Goal: Transaction & Acquisition: Purchase product/service

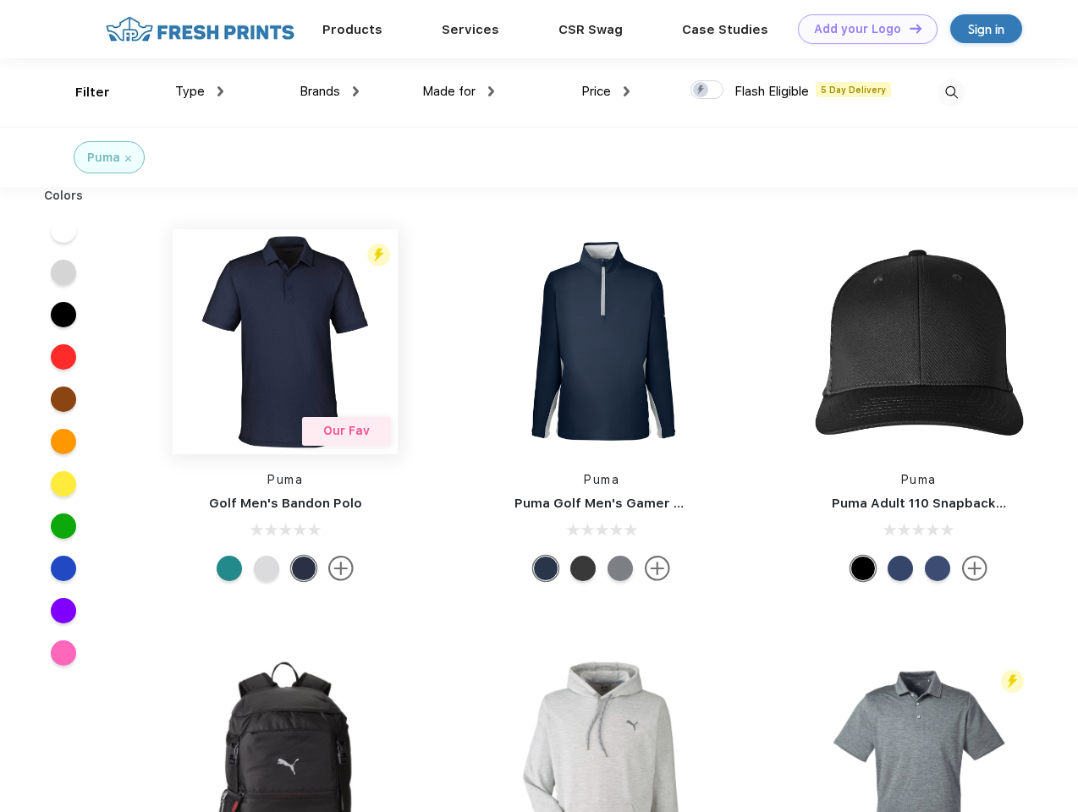
scroll to position [1, 0]
click at [861, 29] on link "Add your Logo Design Tool" at bounding box center [868, 29] width 140 height 30
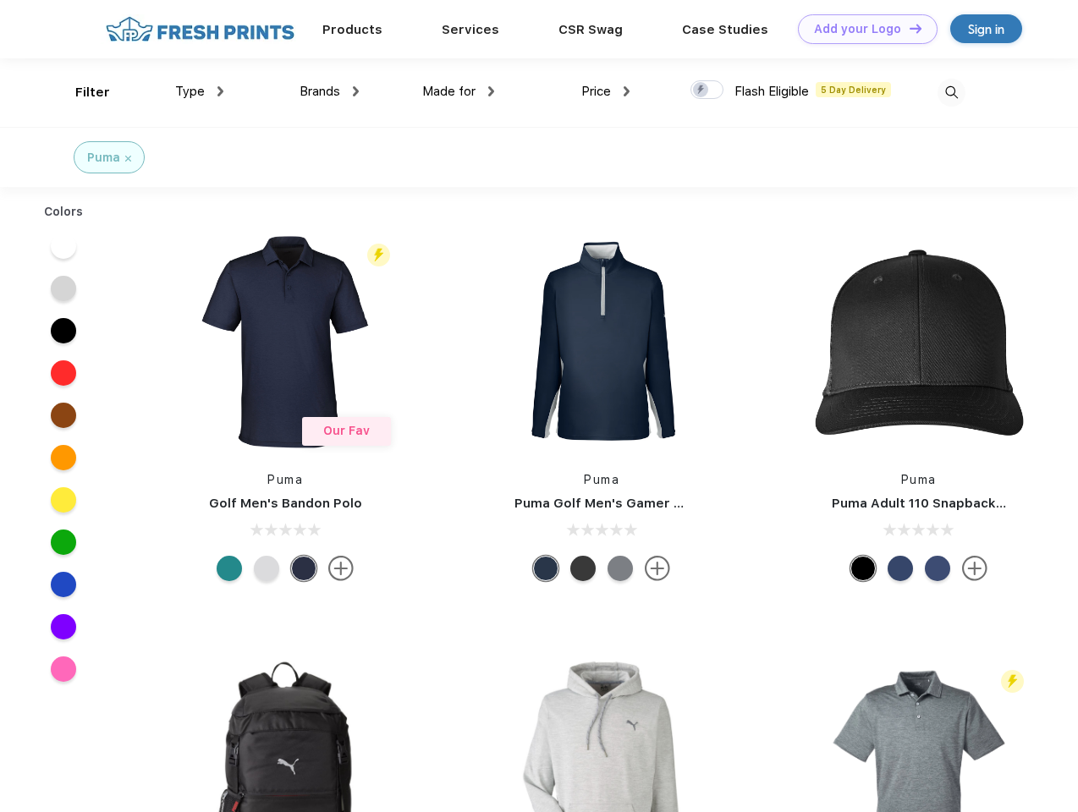
click at [0, 0] on div "Design Tool" at bounding box center [0, 0] width 0 height 0
click at [908, 28] on link "Add your Logo Design Tool" at bounding box center [868, 29] width 140 height 30
click at [81, 92] on div "Filter" at bounding box center [92, 92] width 35 height 19
click at [200, 91] on span "Type" at bounding box center [190, 91] width 30 height 15
click at [329, 91] on span "Brands" at bounding box center [319, 91] width 41 height 15
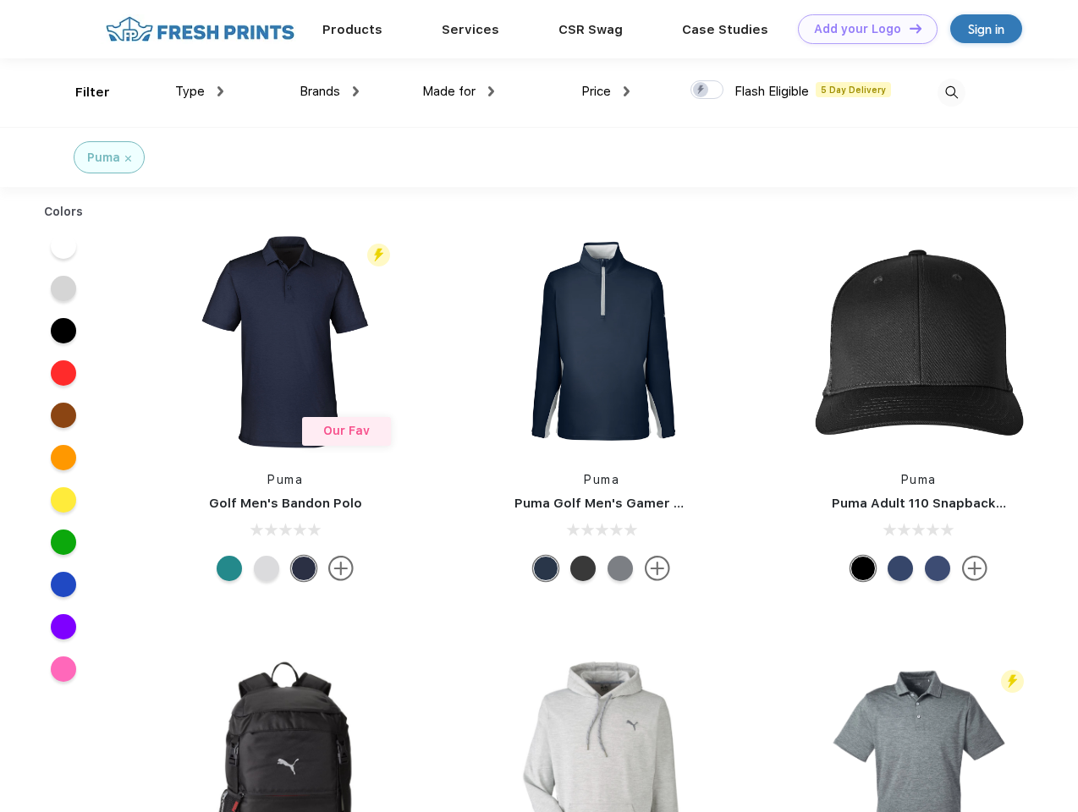
click at [458, 91] on span "Made for" at bounding box center [448, 91] width 53 height 15
click at [606, 91] on span "Price" at bounding box center [596, 91] width 30 height 15
click at [707, 91] on div at bounding box center [706, 89] width 33 height 19
click at [701, 91] on input "checkbox" at bounding box center [695, 85] width 11 height 11
click at [951, 92] on img at bounding box center [951, 93] width 28 height 28
